Goal: Task Accomplishment & Management: Complete application form

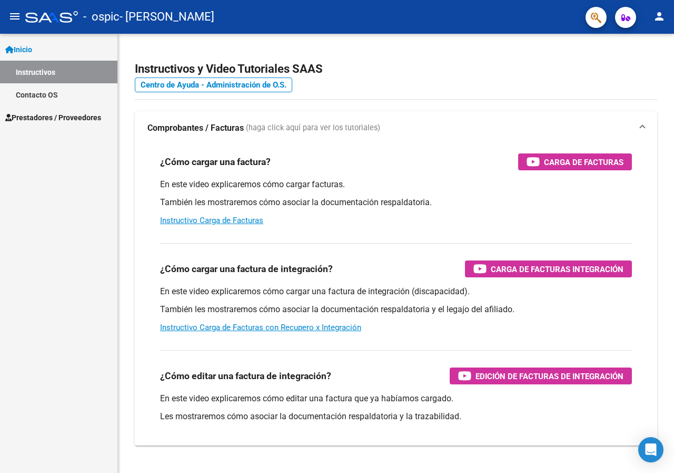
click at [32, 69] on link "Instructivos" at bounding box center [58, 72] width 117 height 23
click at [45, 118] on span "Prestadores / Proveedores" at bounding box center [53, 118] width 96 height 12
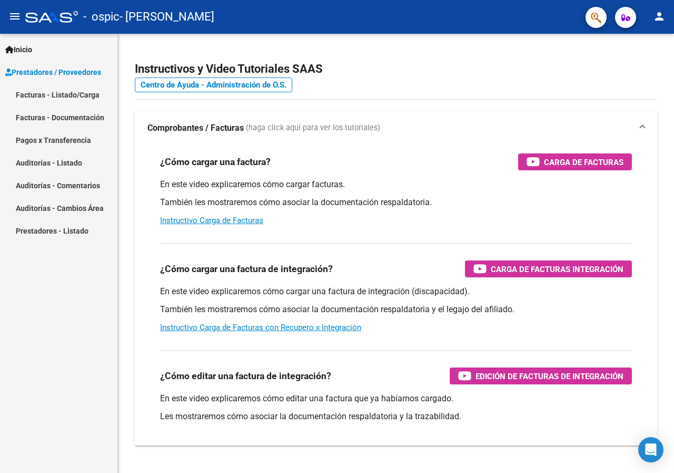
click at [75, 94] on link "Facturas - Listado/Carga" at bounding box center [58, 94] width 117 height 23
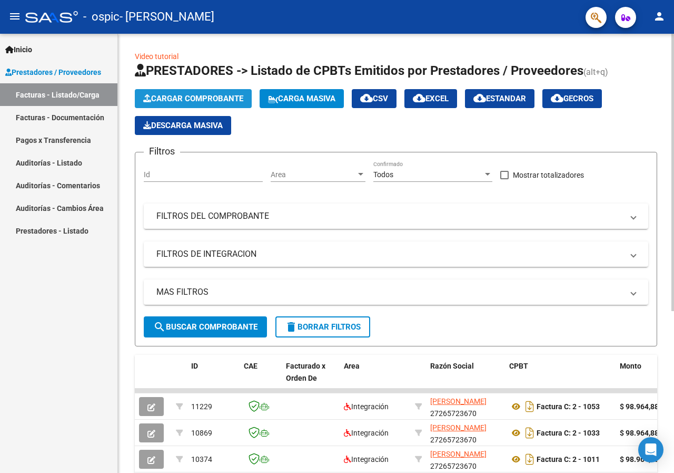
click at [191, 99] on span "Cargar Comprobante" at bounding box center [193, 98] width 100 height 9
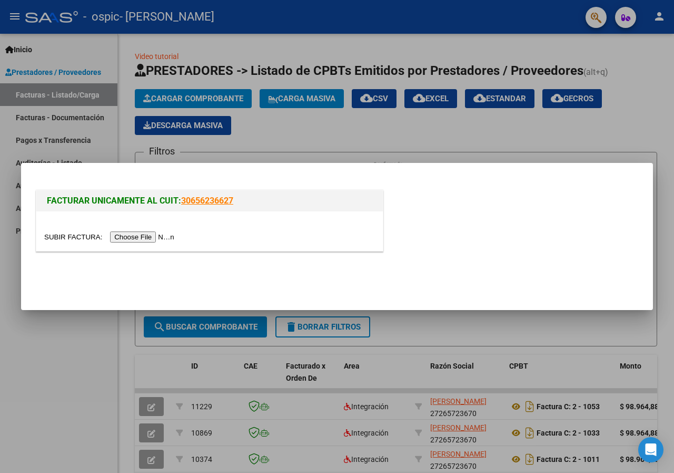
click at [151, 238] on input "file" at bounding box center [110, 236] width 133 height 11
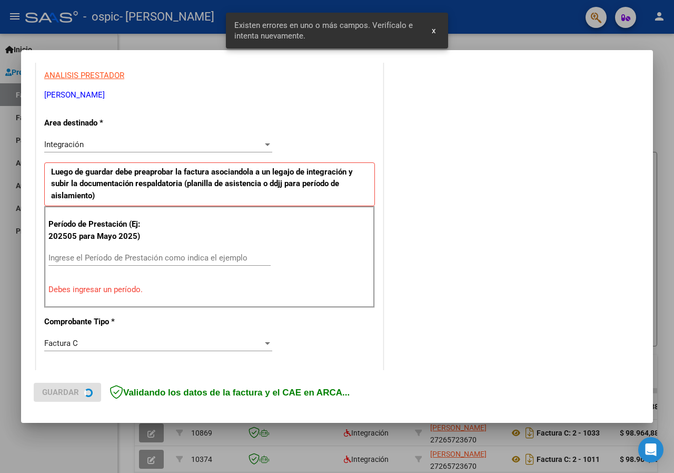
scroll to position [205, 0]
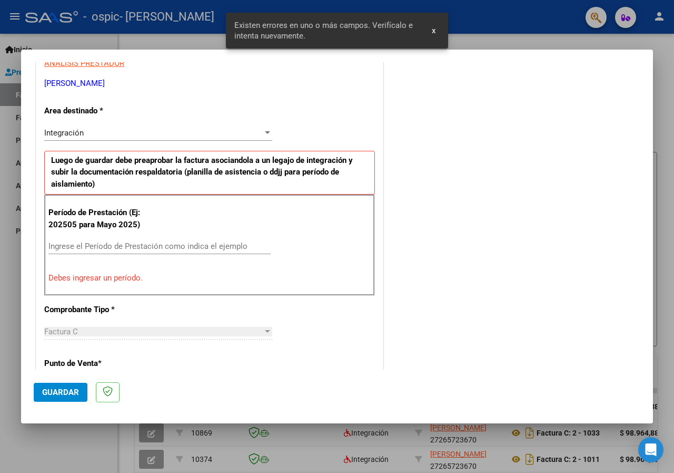
click at [110, 246] on input "Ingrese el Período de Prestación como indica el ejemplo" at bounding box center [159, 245] width 222 height 9
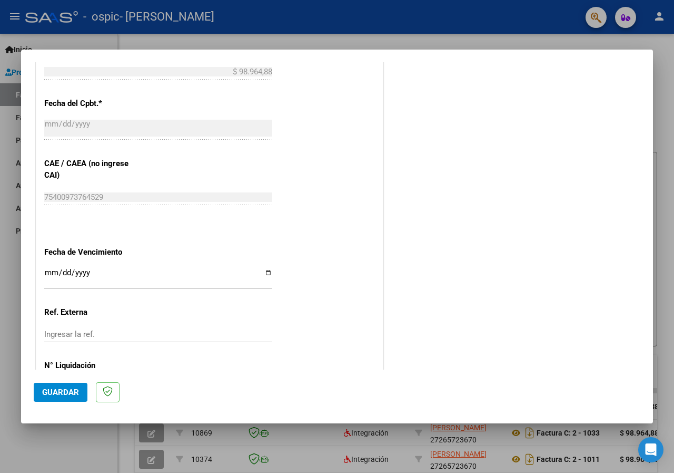
scroll to position [644, 0]
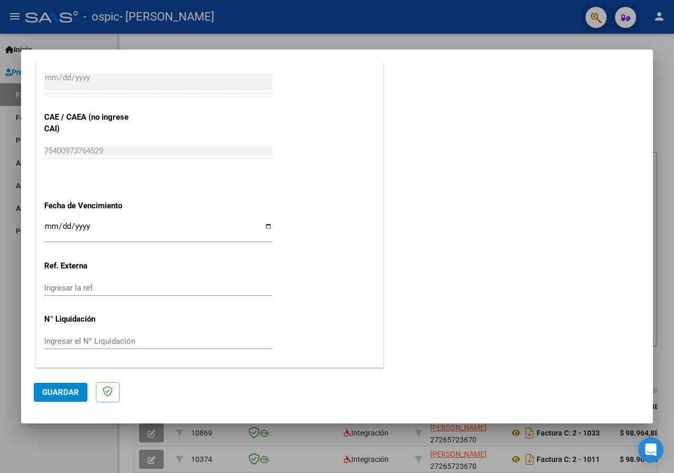
type input "202509"
click at [265, 224] on input "Ingresar la fecha" at bounding box center [158, 230] width 228 height 17
type input "[DATE]"
click at [59, 391] on span "Guardar" at bounding box center [60, 391] width 37 height 9
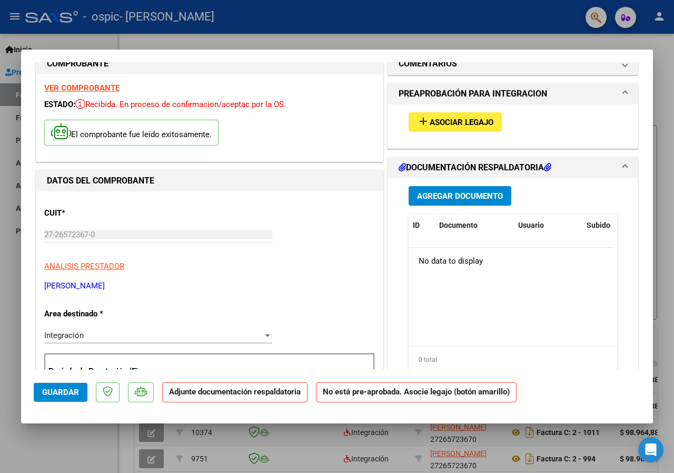
scroll to position [0, 0]
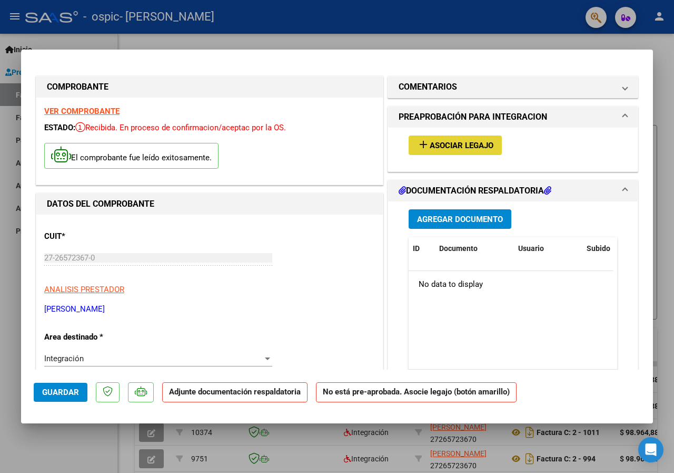
click at [461, 148] on span "Asociar Legajo" at bounding box center [462, 145] width 64 height 9
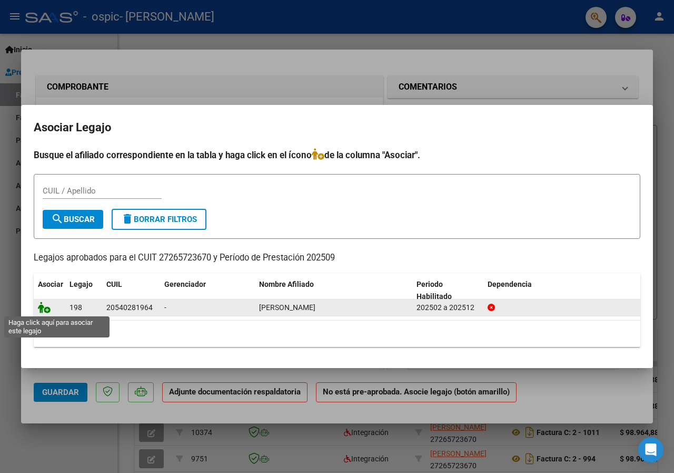
click at [47, 307] on icon at bounding box center [44, 307] width 13 height 12
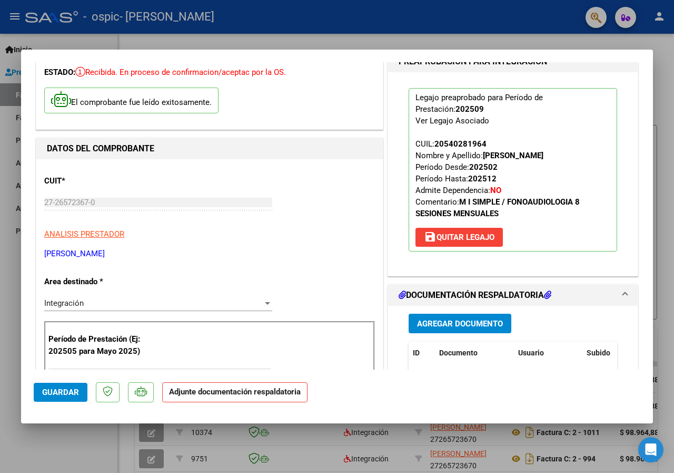
scroll to position [53, 0]
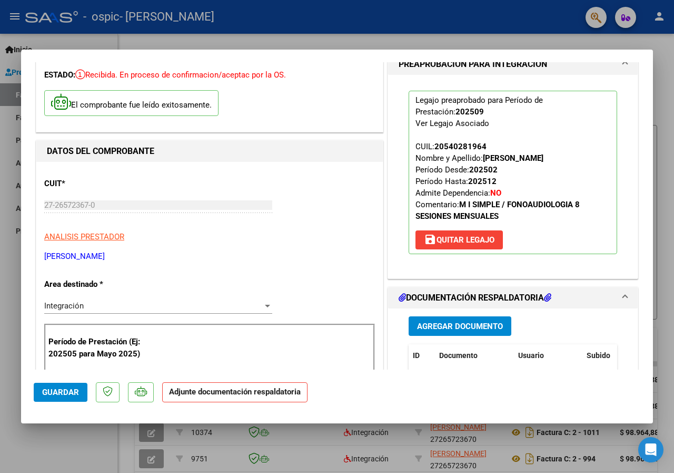
click at [469, 329] on span "Agregar Documento" at bounding box center [460, 325] width 86 height 9
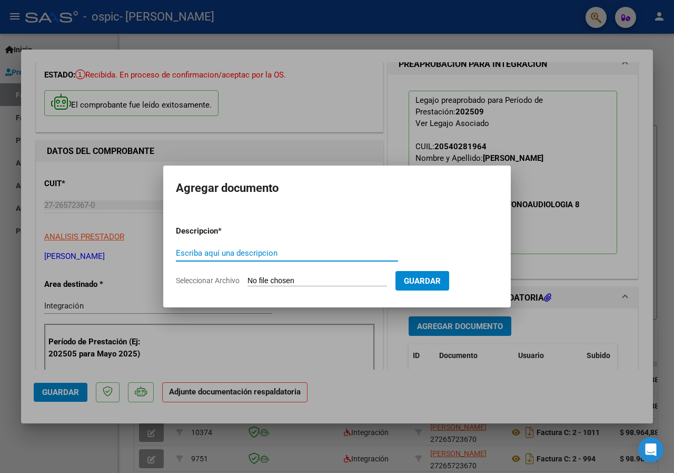
click at [215, 252] on input "Escriba aquí una descripcion" at bounding box center [287, 252] width 222 height 9
click at [289, 276] on input "Seleccionar Archivo" at bounding box center [318, 281] width 140 height 10
click at [567, 388] on div at bounding box center [337, 236] width 674 height 473
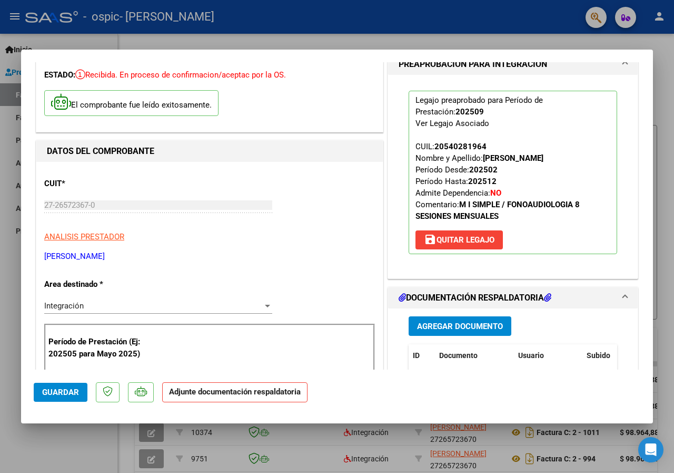
click at [457, 320] on button "Agregar Documento" at bounding box center [460, 325] width 103 height 19
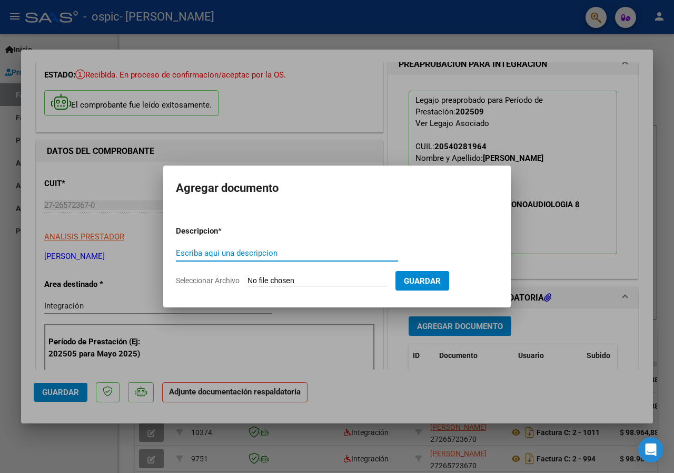
click at [231, 256] on input "Escriba aquí una descripcion" at bounding box center [287, 252] width 222 height 9
type input "asistencia [DATE]"
click at [338, 282] on input "Seleccionar Archivo" at bounding box center [318, 281] width 140 height 10
type input "C:\fakepath\ASISTENCIA [PERSON_NAME] 9.pdf"
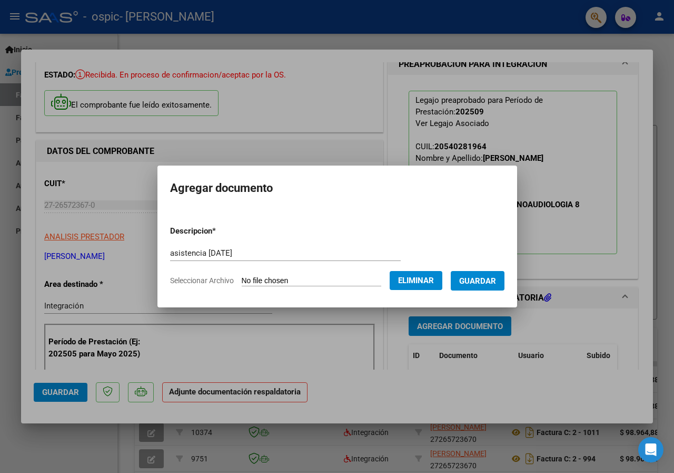
click at [494, 281] on span "Guardar" at bounding box center [477, 280] width 37 height 9
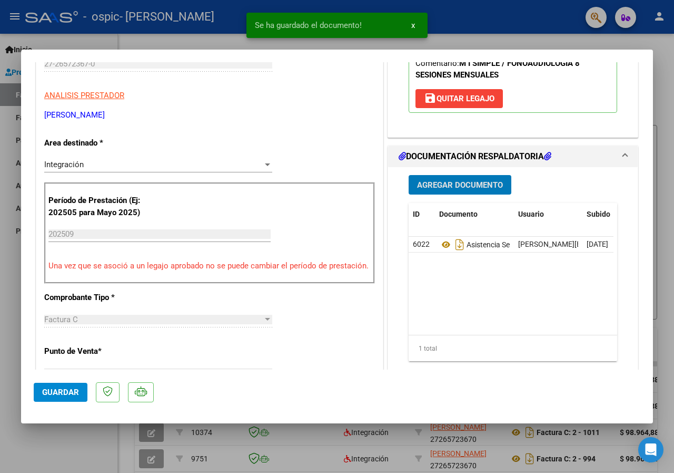
scroll to position [211, 0]
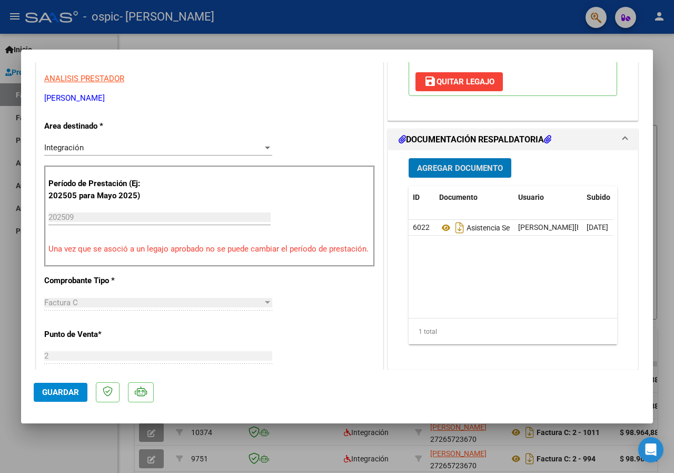
click at [461, 168] on span "Agregar Documento" at bounding box center [460, 167] width 86 height 9
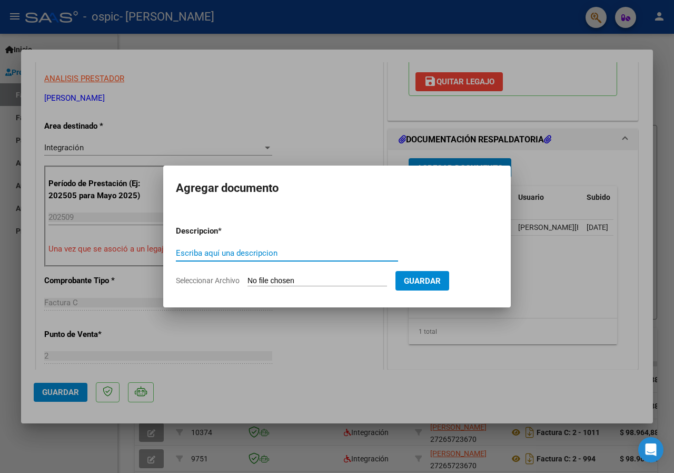
click at [261, 253] on input "Escriba aquí una descripcion" at bounding box center [287, 252] width 222 height 9
type input "fact 09-2025"
click at [321, 273] on form "Descripcion * fact 09-2025 Escriba aquí una descripcion Seleccionar Archivo Gua…" at bounding box center [337, 255] width 322 height 77
click at [322, 283] on input "Seleccionar Archivo" at bounding box center [318, 281] width 140 height 10
type input "C:\fakepath\[PERSON_NAME] 09-2025 27265723670_011_00002_00001086 (1).pdf"
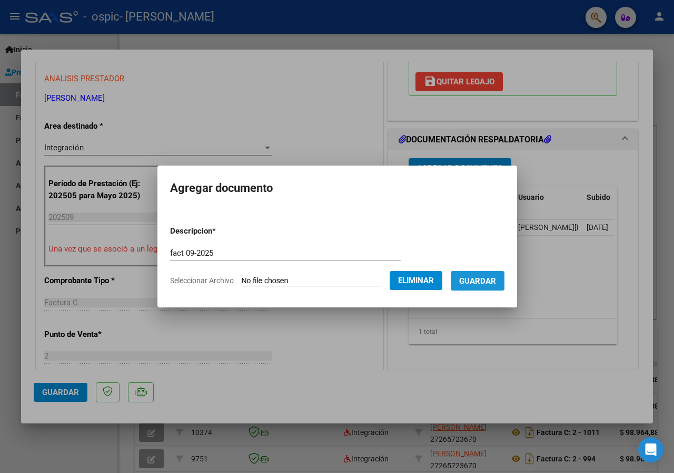
click at [496, 281] on span "Guardar" at bounding box center [477, 280] width 37 height 9
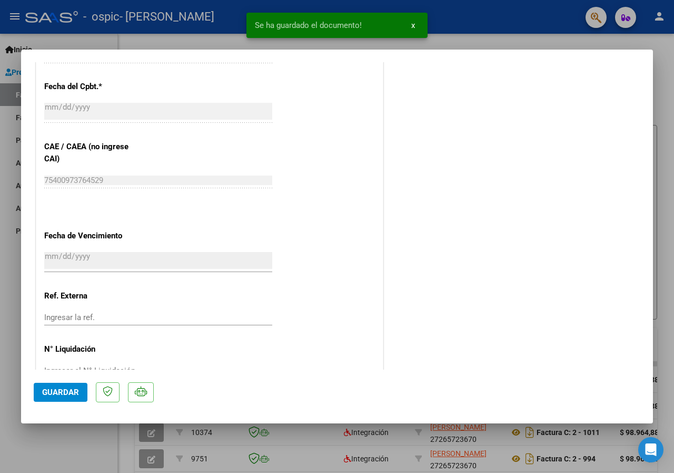
scroll to position [648, 0]
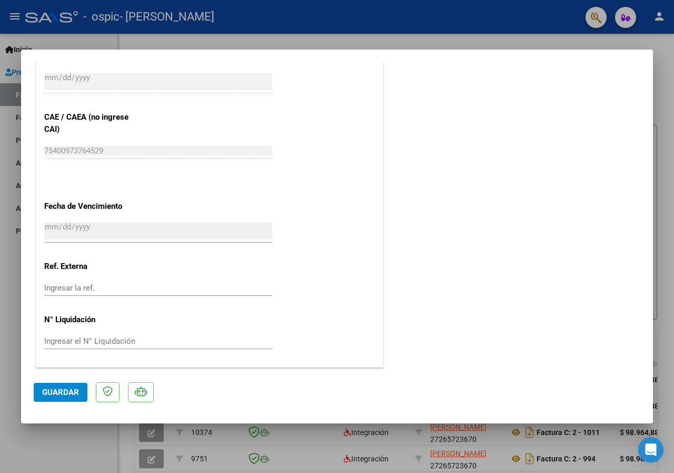
click at [58, 394] on span "Guardar" at bounding box center [60, 391] width 37 height 9
click at [61, 391] on span "Guardar" at bounding box center [60, 391] width 37 height 9
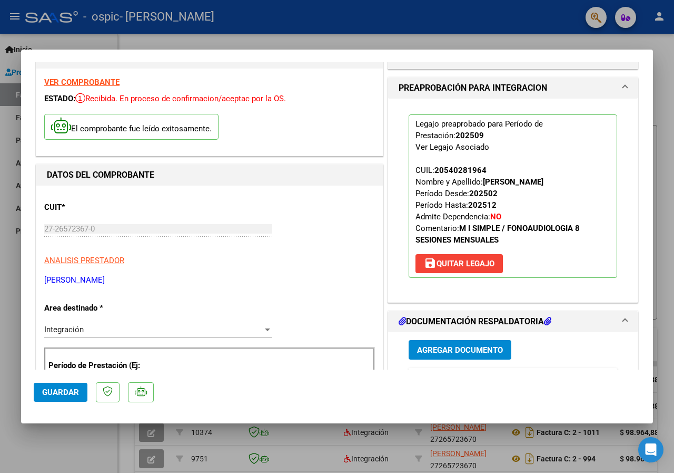
scroll to position [53, 0]
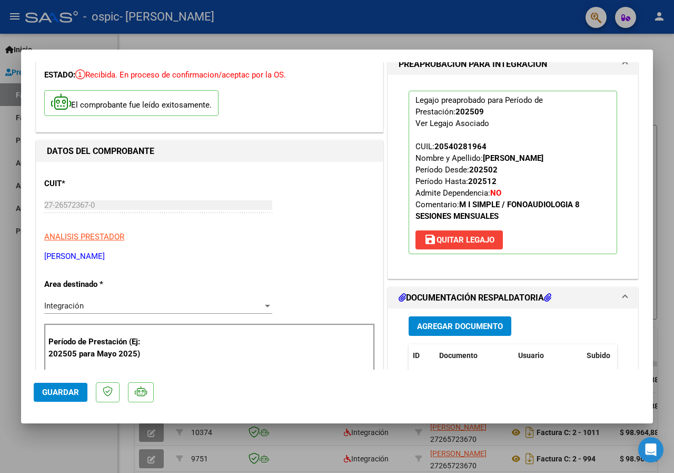
click at [54, 391] on span "Guardar" at bounding box center [60, 391] width 37 height 9
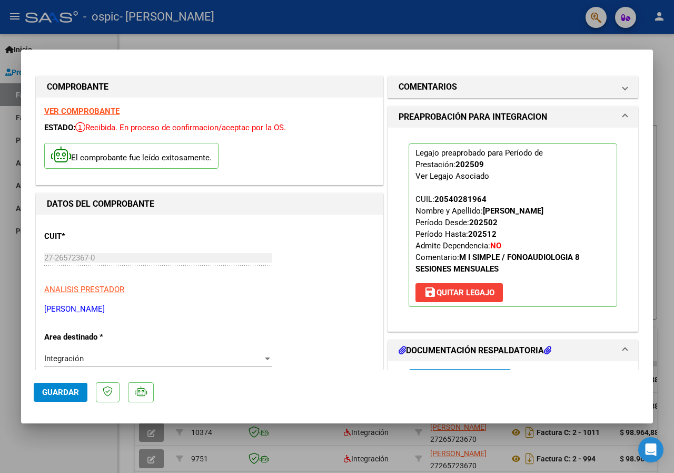
click at [334, 33] on div at bounding box center [337, 236] width 674 height 473
type input "$ 0,00"
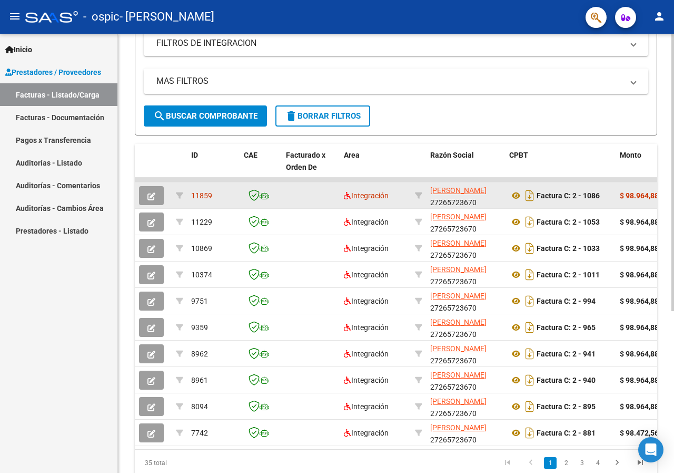
click at [154, 198] on icon "button" at bounding box center [152, 196] width 8 height 8
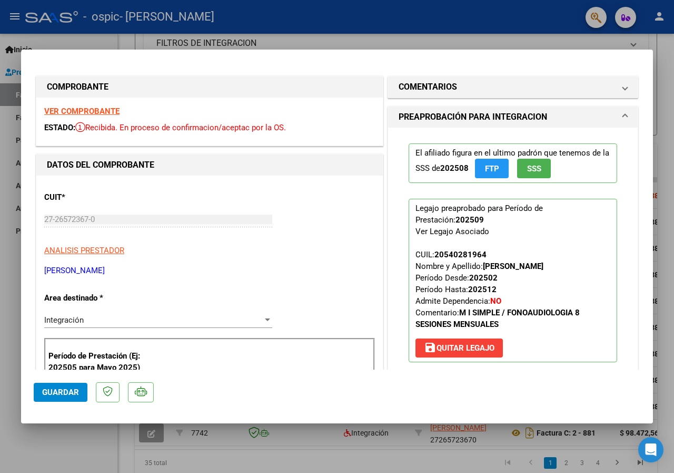
click at [465, 36] on div at bounding box center [337, 236] width 674 height 473
type input "$ 0,00"
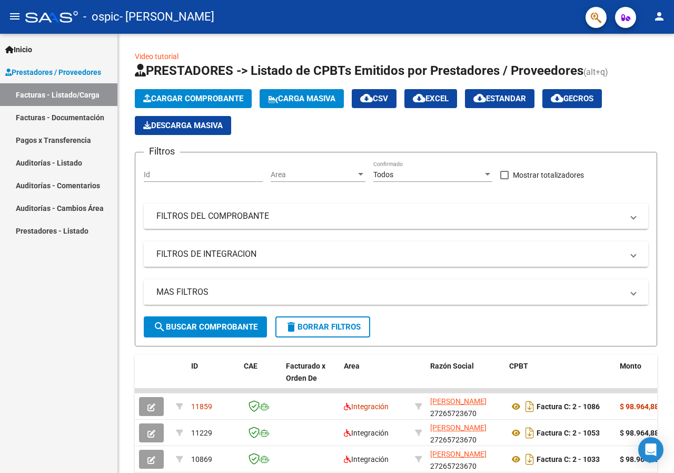
click at [659, 17] on mat-icon "person" at bounding box center [659, 16] width 13 height 13
click at [645, 71] on button "exit_to_app Salir" at bounding box center [638, 69] width 64 height 25
